Goal: Complete application form

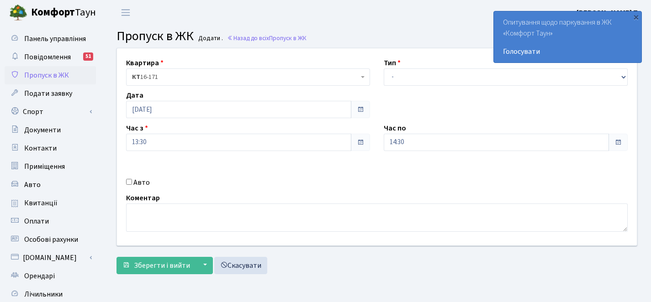
click at [128, 183] on input "Авто" at bounding box center [129, 182] width 6 height 6
checkbox input "true"
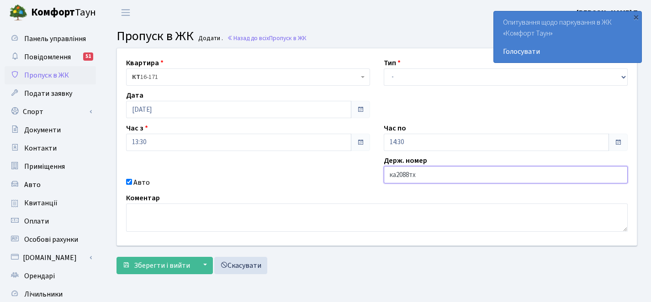
type input "ка2088тх"
click at [446, 63] on div "Тип - Доставка Таксі Гості Сервіс" at bounding box center [506, 72] width 258 height 28
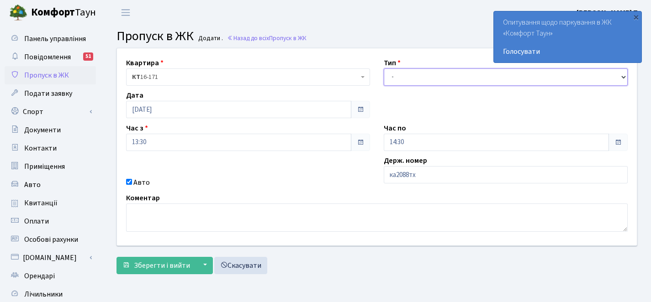
click at [439, 72] on select "- Доставка Таксі Гості Сервіс" at bounding box center [506, 76] width 244 height 17
select select "3"
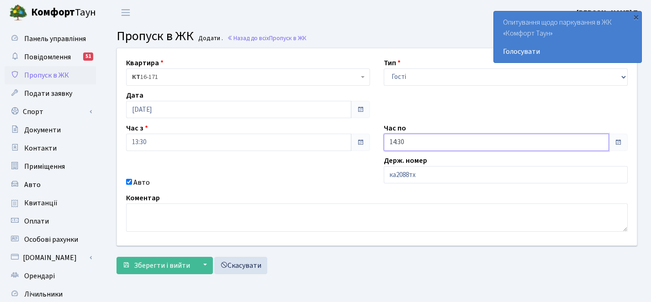
drag, startPoint x: 429, startPoint y: 135, endPoint x: 426, endPoint y: 139, distance: 5.2
click at [429, 135] on input "14:30" at bounding box center [496, 142] width 225 height 17
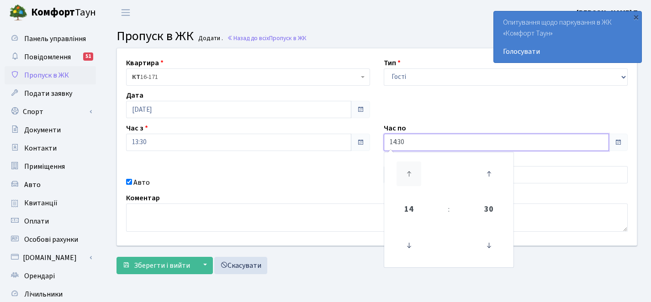
click at [416, 163] on icon at bounding box center [408, 174] width 25 height 25
click at [416, 164] on icon at bounding box center [408, 174] width 25 height 25
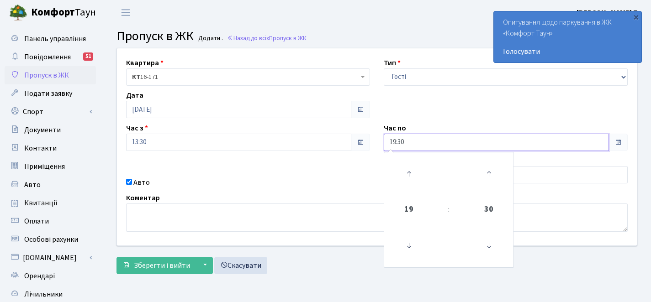
drag, startPoint x: 416, startPoint y: 164, endPoint x: 359, endPoint y: 183, distance: 60.1
click at [415, 164] on icon at bounding box center [408, 174] width 25 height 25
type input "20:30"
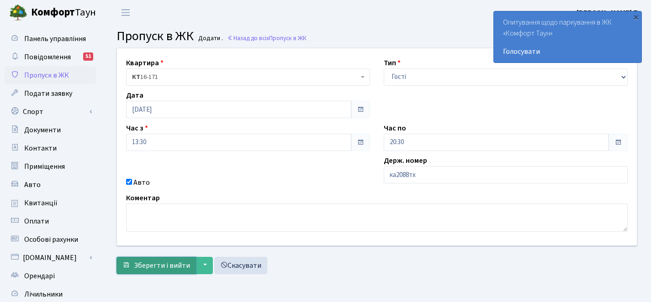
click at [152, 264] on span "Зберегти і вийти" at bounding box center [162, 266] width 56 height 10
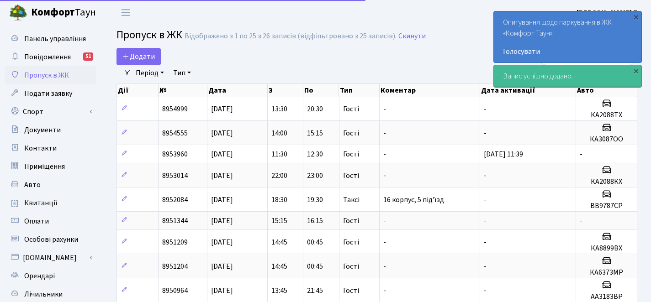
select select "25"
